Goal: Use online tool/utility: Use online tool/utility

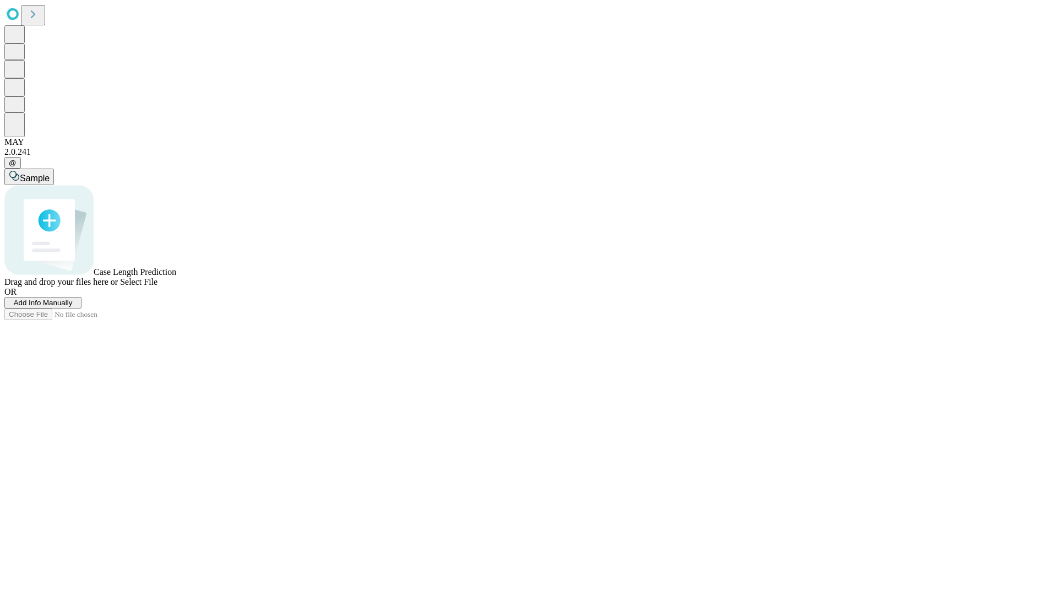
click at [158, 286] on span "Select File" at bounding box center [138, 281] width 37 height 9
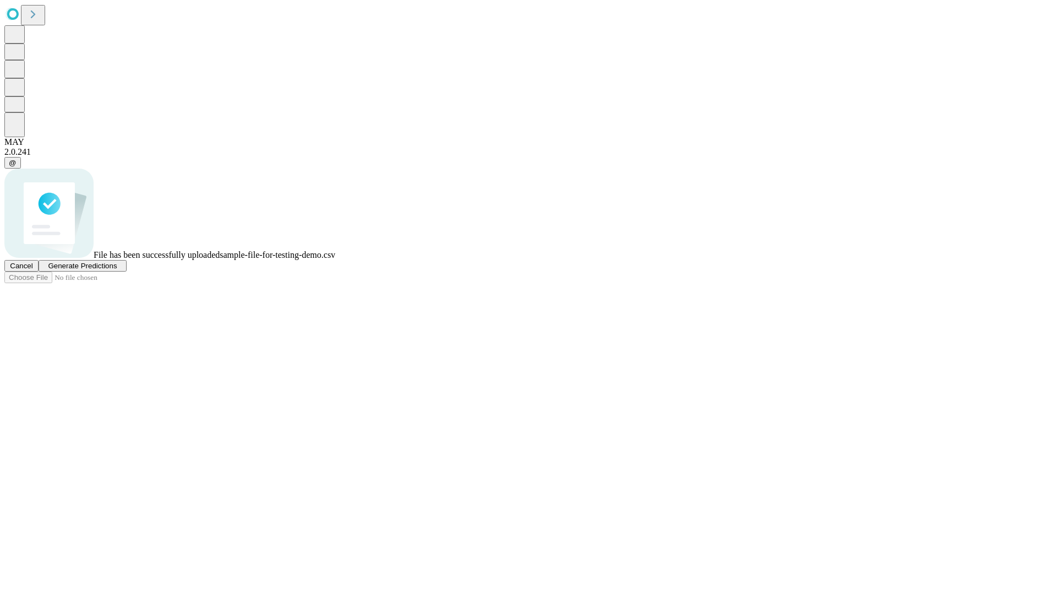
click at [117, 270] on span "Generate Predictions" at bounding box center [82, 266] width 69 height 8
